Goal: Find specific page/section: Find specific page/section

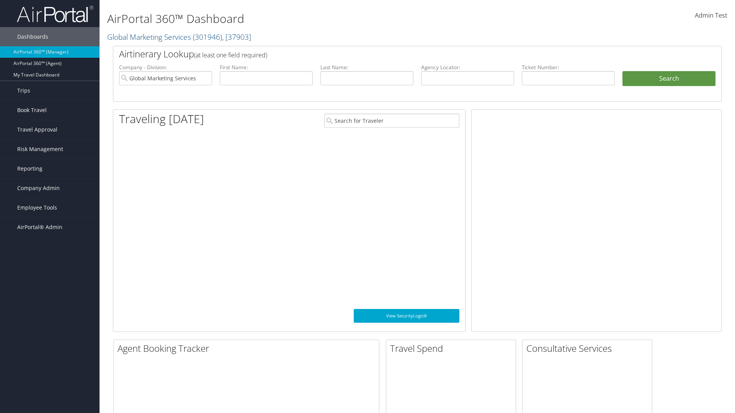
click at [50, 188] on span "Company Admin" at bounding box center [38, 188] width 42 height 19
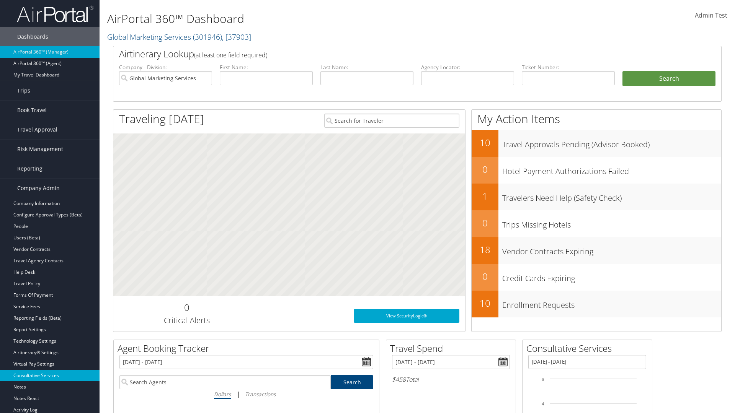
click at [50, 376] on link "Consultative Services" at bounding box center [50, 375] width 100 height 11
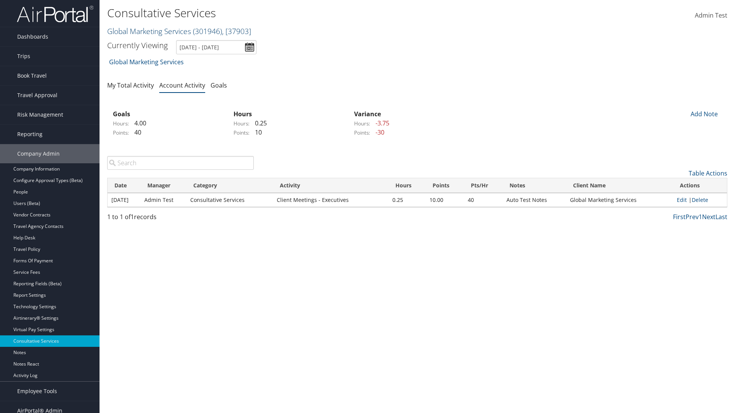
click at [148, 31] on link "Global Marketing Services ( 301946 ) , [ 37903 ]" at bounding box center [179, 31] width 144 height 10
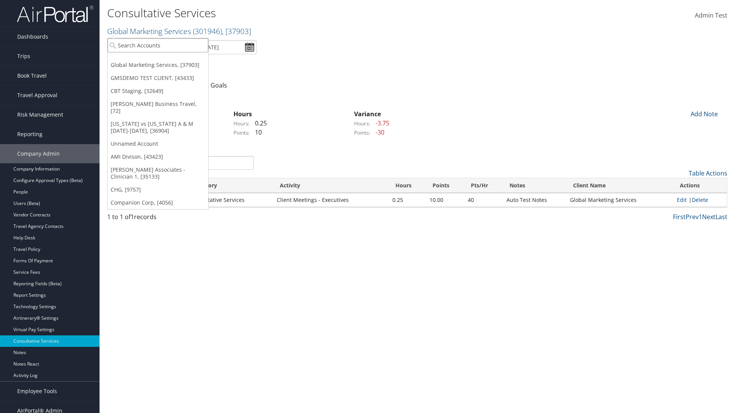
click at [158, 45] on input "search" at bounding box center [158, 45] width 101 height 14
type input "CBTSTG"
click at [158, 59] on div "CBT Staging (CBTSTG), [32649]" at bounding box center [157, 59] width 109 height 7
